Goal: Information Seeking & Learning: Learn about a topic

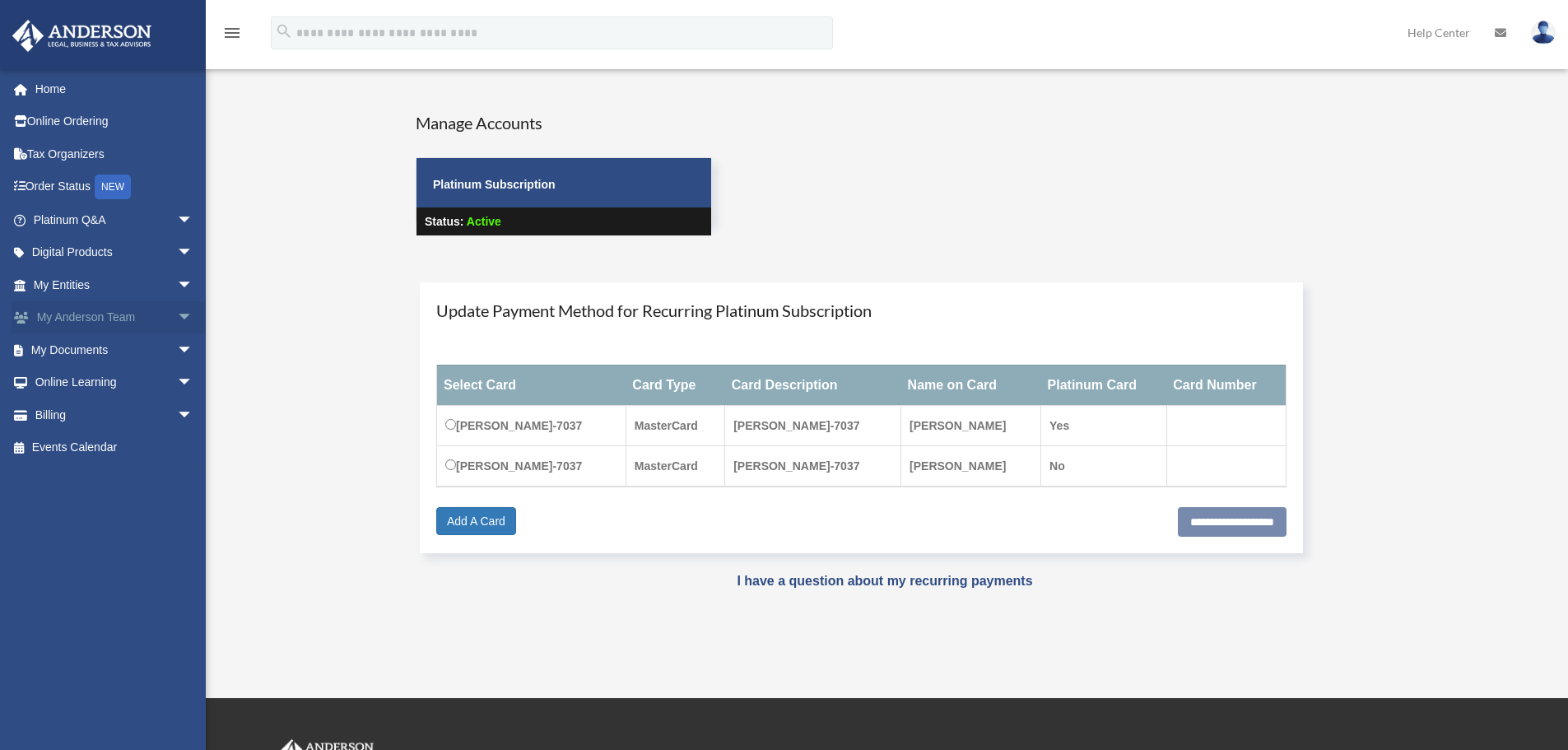
click at [114, 319] on link "My [PERSON_NAME] Team arrow_drop_down" at bounding box center [115, 317] width 207 height 33
click at [177, 317] on span "arrow_drop_down" at bounding box center [193, 318] width 33 height 34
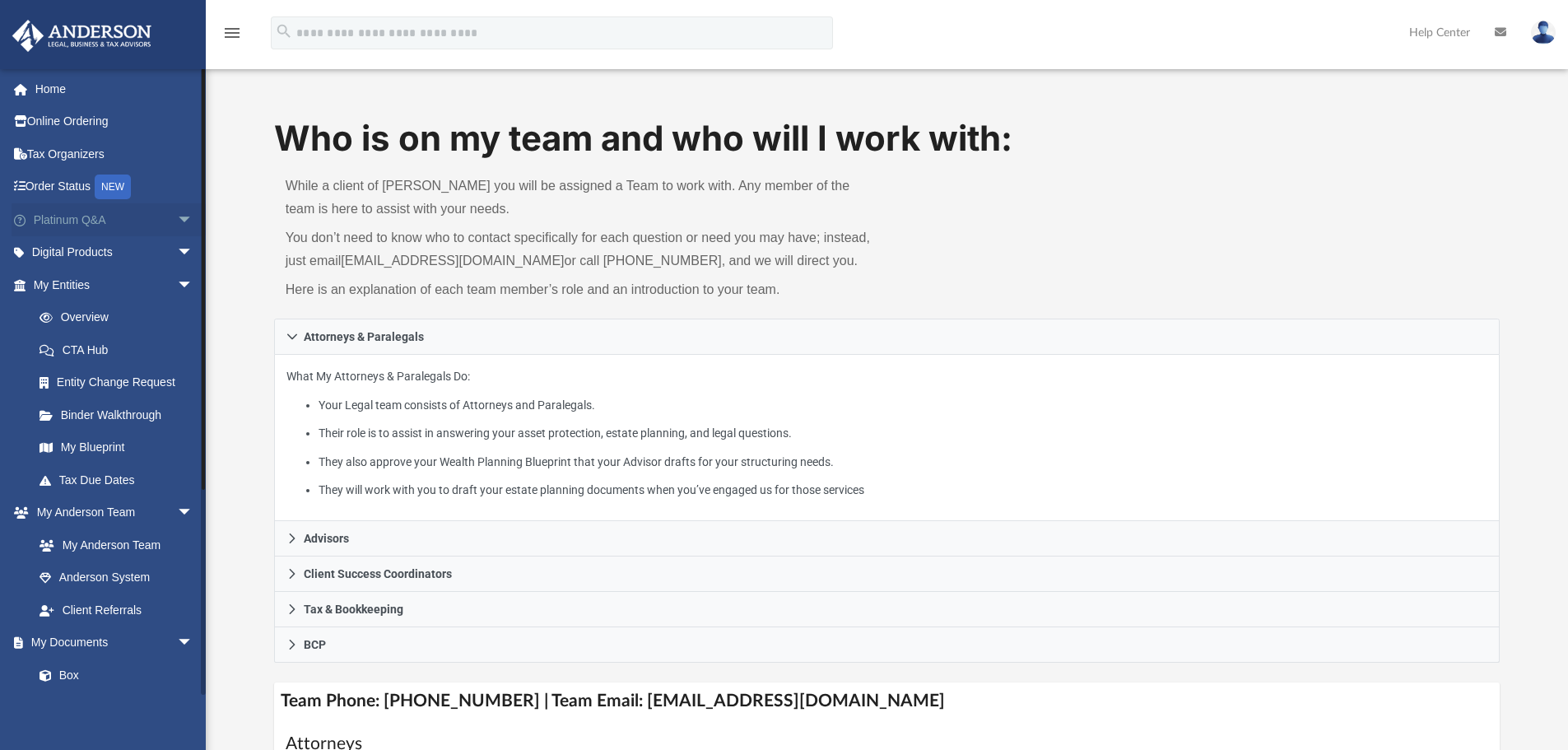
click at [177, 217] on span "arrow_drop_down" at bounding box center [193, 220] width 33 height 34
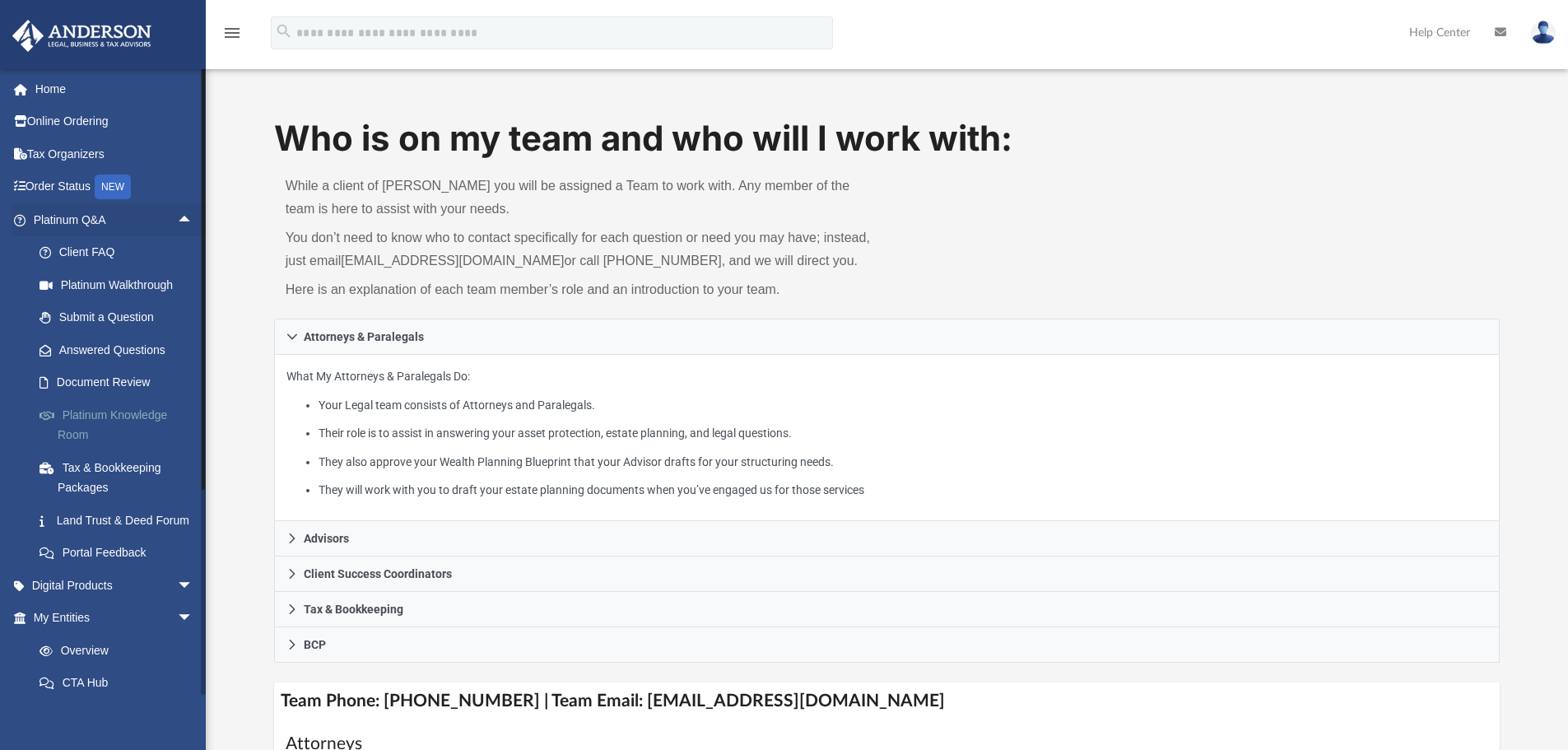
click at [88, 415] on link "Platinum Knowledge Room" at bounding box center [120, 424] width 195 height 53
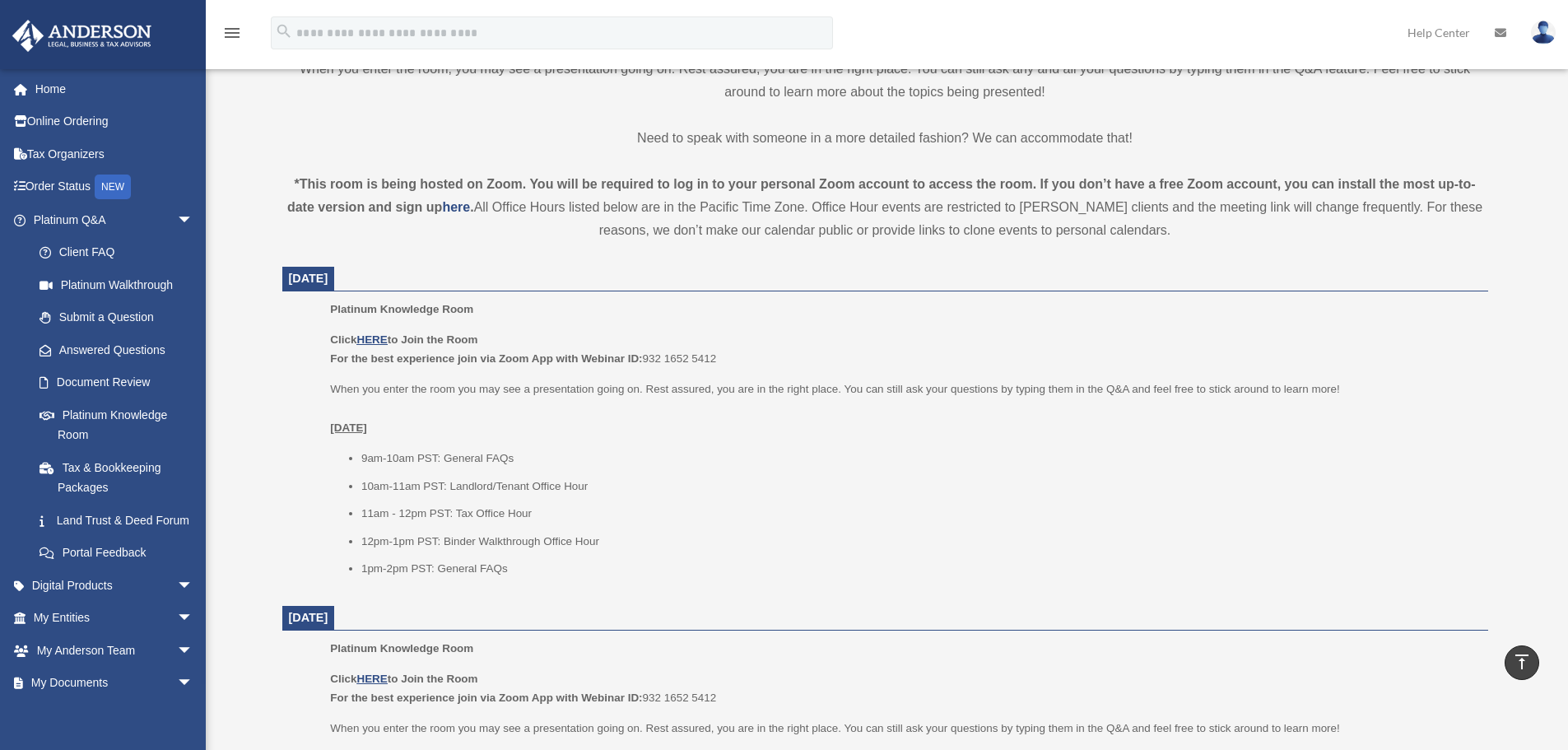
scroll to position [494, 0]
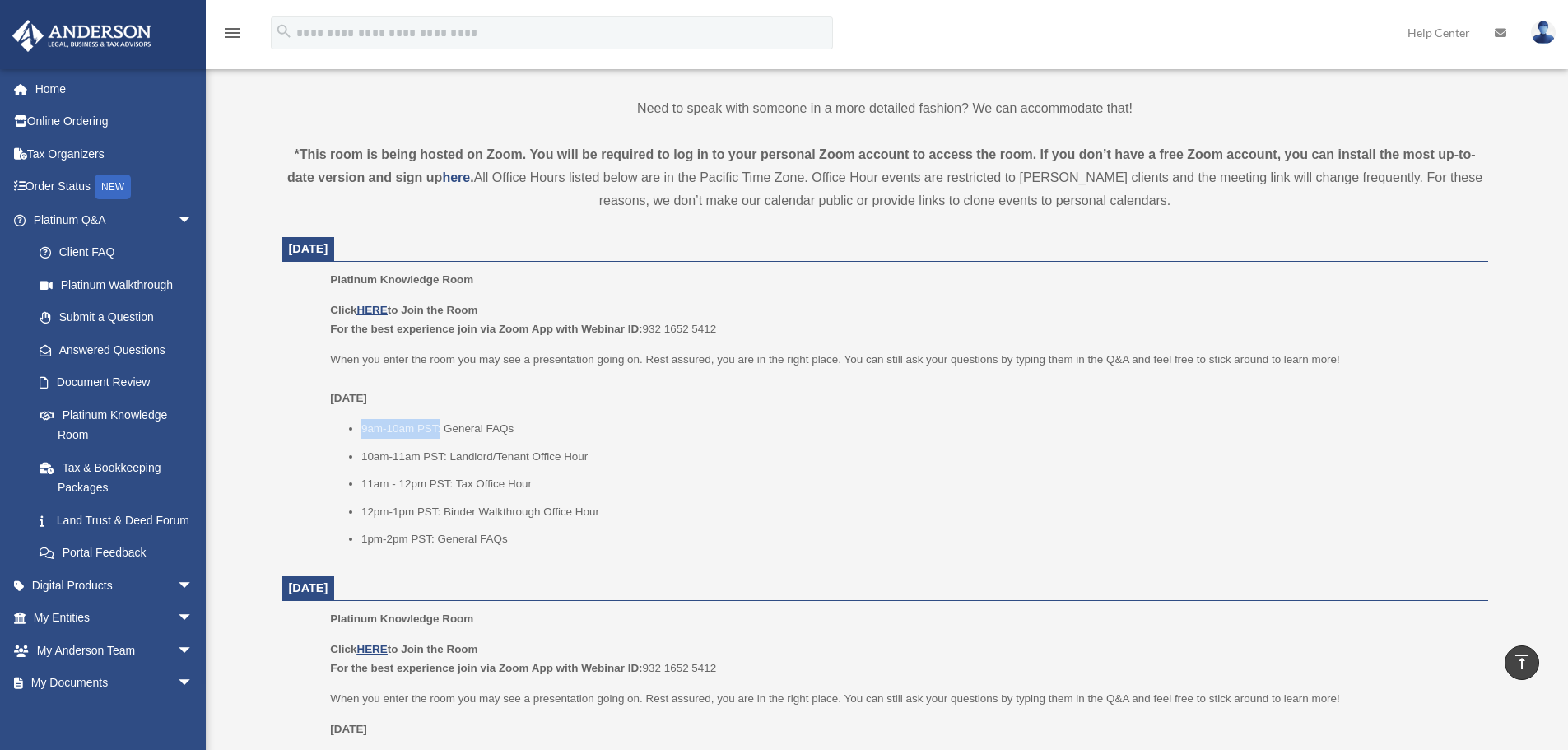
drag, startPoint x: 361, startPoint y: 430, endPoint x: 440, endPoint y: 420, distance: 79.6
click at [440, 420] on li "9am-10am PST: General FAQs" at bounding box center [919, 429] width 1115 height 20
click at [995, 38] on div "menu search Site Menu add [EMAIL_ADDRESS][DOMAIN_NAME] My Profile Reset Passwor…" at bounding box center [784, 40] width 1543 height 56
click at [373, 309] on u "HERE" at bounding box center [371, 310] width 31 height 13
